Goal: Transaction & Acquisition: Purchase product/service

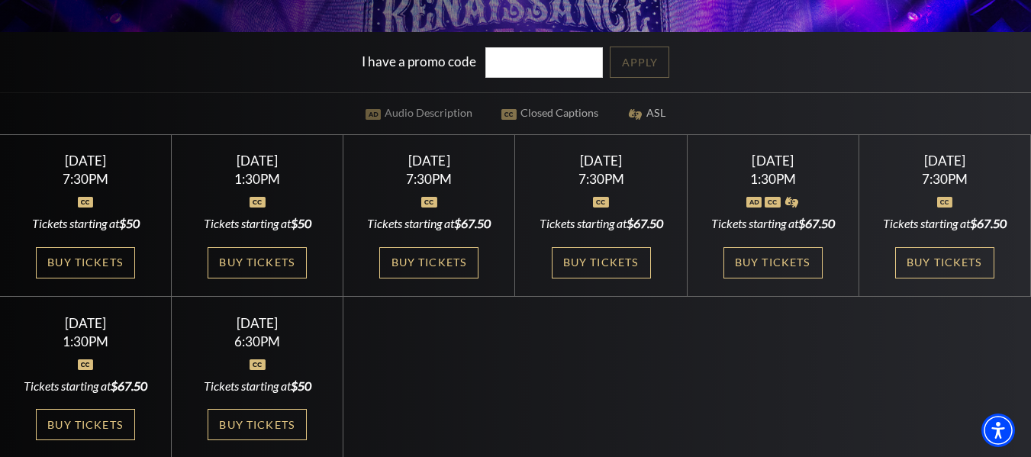
scroll to position [330, 0]
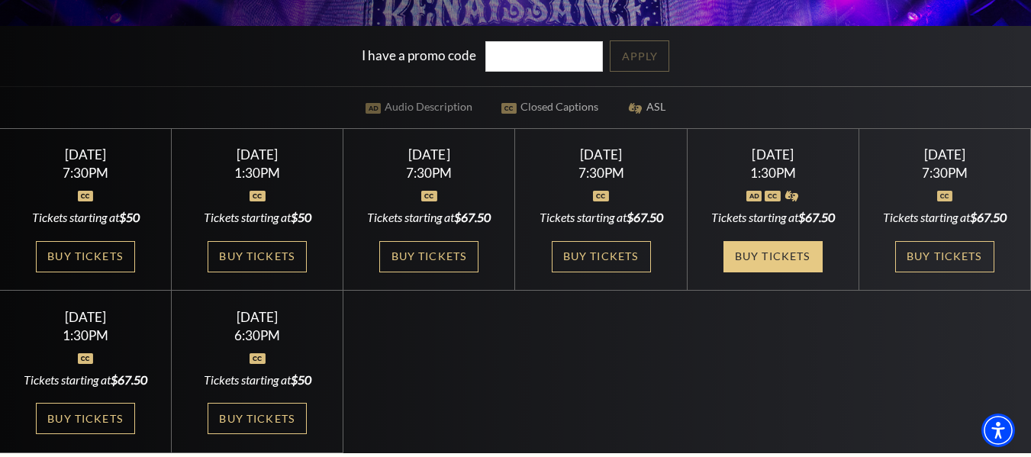
click at [780, 260] on link "Buy Tickets" at bounding box center [772, 256] width 99 height 31
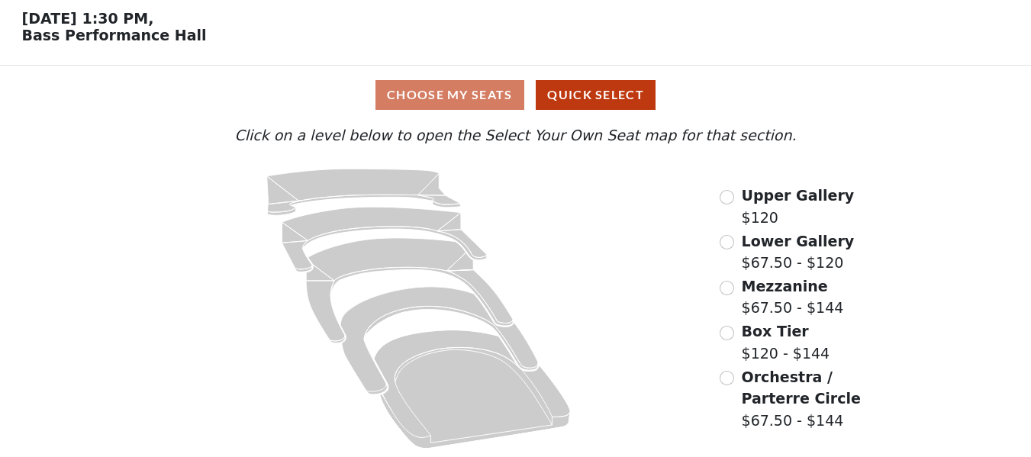
scroll to position [67, 0]
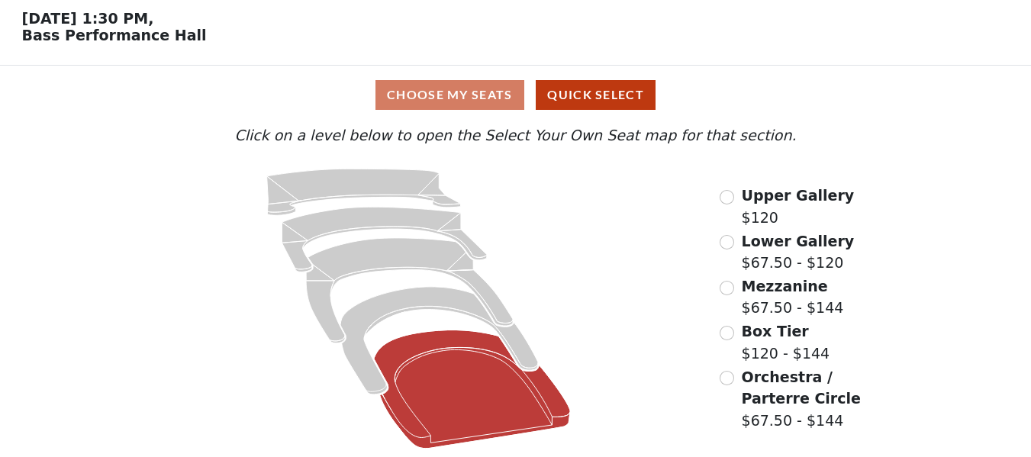
click at [446, 346] on icon at bounding box center [472, 389] width 197 height 118
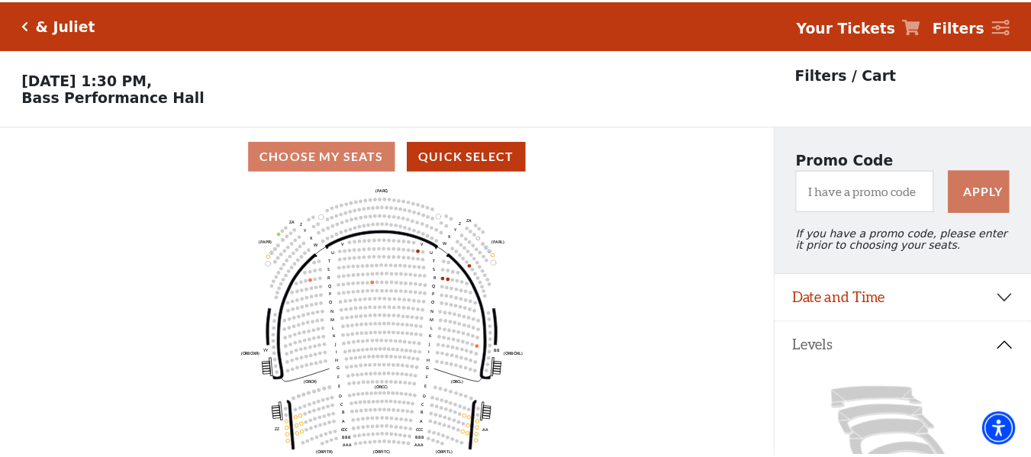
scroll to position [71, 0]
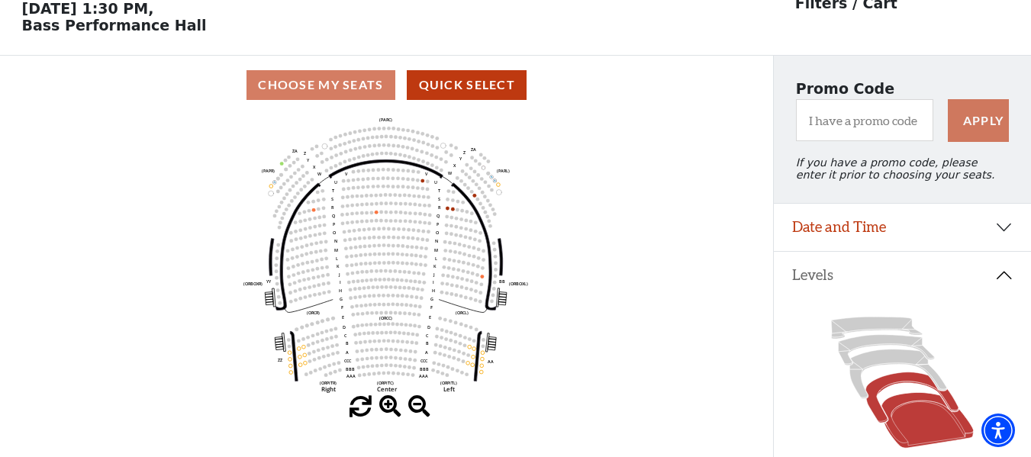
click at [881, 394] on icon at bounding box center [912, 397] width 93 height 50
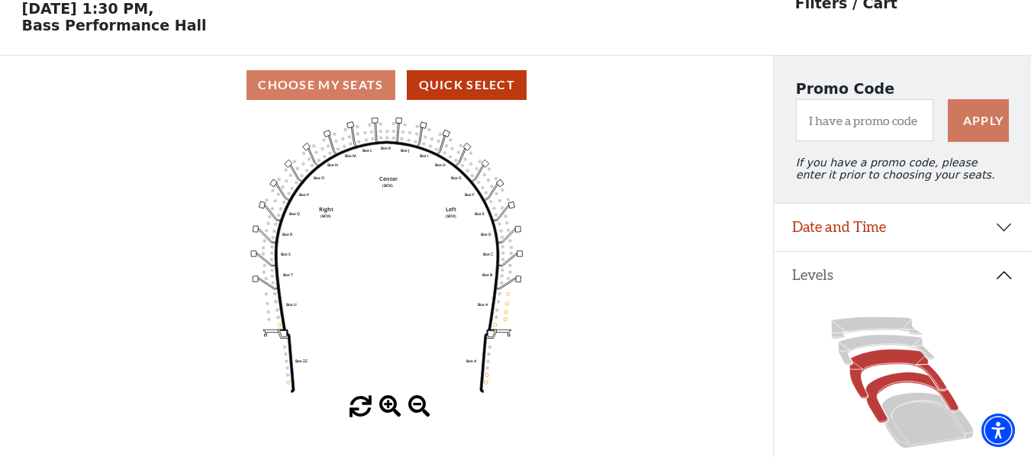
click at [878, 372] on icon at bounding box center [897, 374] width 97 height 50
